Goal: Use online tool/utility

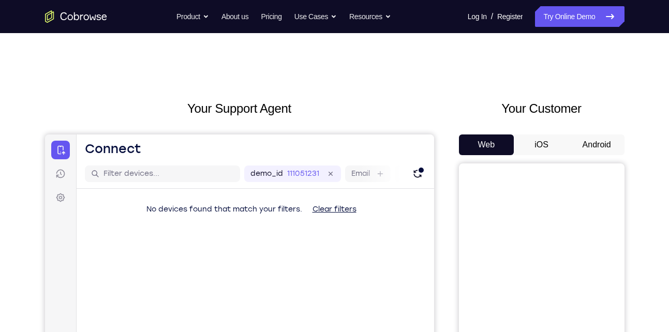
click at [588, 137] on button "Android" at bounding box center [596, 145] width 55 height 21
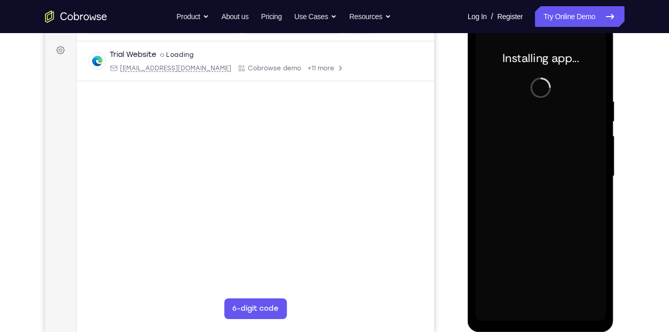
scroll to position [147, 0]
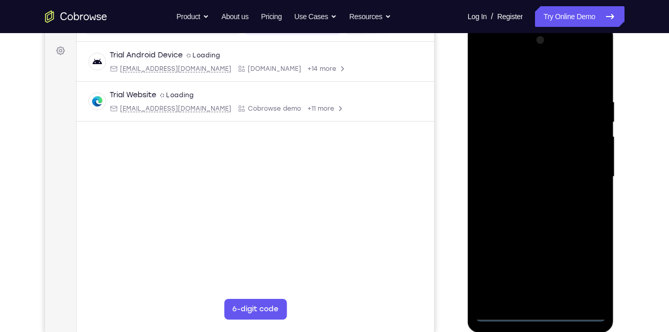
click at [543, 315] on div at bounding box center [541, 177] width 130 height 290
click at [579, 268] on div at bounding box center [541, 177] width 130 height 290
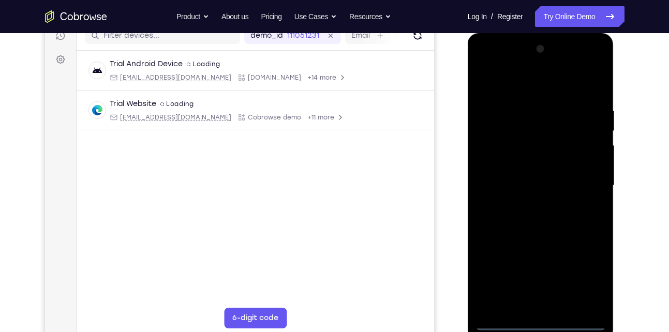
scroll to position [138, 0]
click at [541, 84] on div at bounding box center [541, 186] width 130 height 290
click at [578, 179] on div at bounding box center [541, 186] width 130 height 290
click at [531, 204] on div at bounding box center [541, 186] width 130 height 290
click at [538, 176] on div at bounding box center [541, 186] width 130 height 290
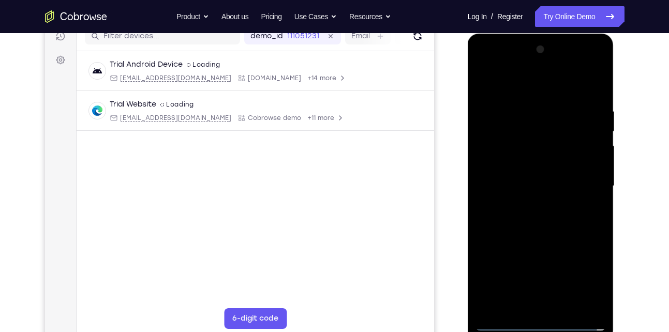
click at [543, 169] on div at bounding box center [541, 186] width 130 height 290
click at [546, 184] on div at bounding box center [541, 186] width 130 height 290
click at [524, 226] on div at bounding box center [541, 186] width 130 height 290
click at [529, 220] on div at bounding box center [541, 186] width 130 height 290
drag, startPoint x: 532, startPoint y: 87, endPoint x: 536, endPoint y: 25, distance: 61.8
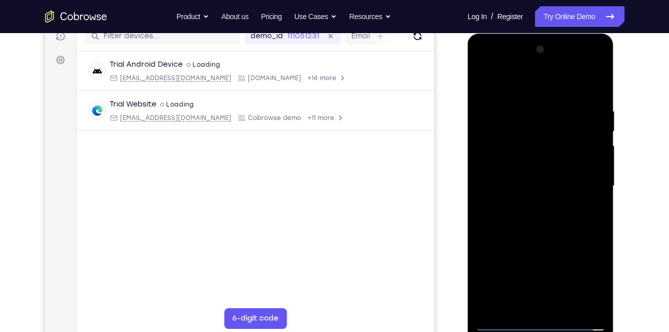
click at [536, 34] on html "Online web based iOS Simulators and Android Emulators. Run iPhone, iPad, Mobile…" at bounding box center [542, 189] width 148 height 311
click at [537, 219] on div at bounding box center [541, 186] width 130 height 290
click at [545, 235] on div at bounding box center [541, 186] width 130 height 290
click at [598, 308] on div at bounding box center [541, 186] width 130 height 290
click at [571, 311] on div at bounding box center [541, 186] width 130 height 290
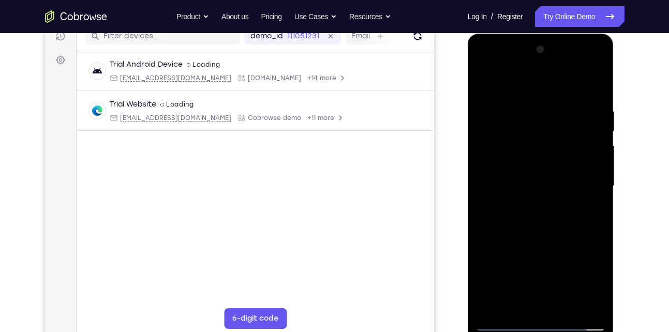
click at [554, 241] on div at bounding box center [541, 186] width 130 height 290
click at [506, 322] on div at bounding box center [541, 186] width 130 height 290
click at [590, 308] on div at bounding box center [541, 186] width 130 height 290
click at [488, 168] on div at bounding box center [541, 186] width 130 height 290
